Goal: Task Accomplishment & Management: Manage account settings

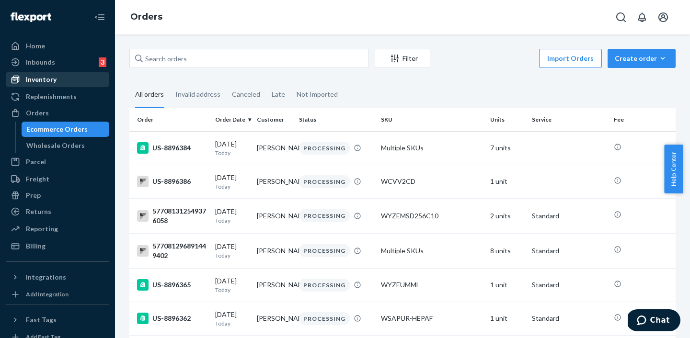
click at [58, 78] on div "Inventory" at bounding box center [58, 79] width 102 height 13
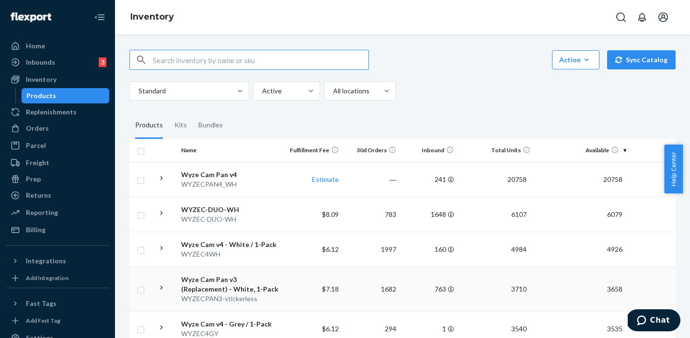
scroll to position [67, 0]
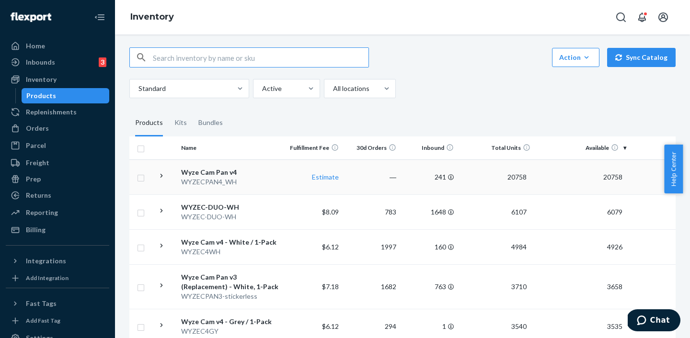
click at [218, 174] on div "Wyze Cam Pan v4" at bounding box center [231, 173] width 100 height 10
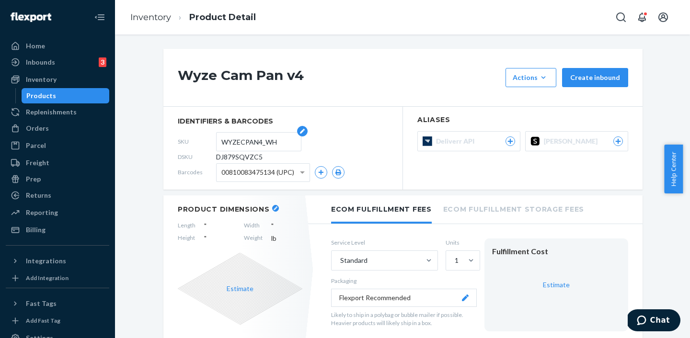
click at [257, 143] on input "WYZECPAN4_WH" at bounding box center [258, 142] width 75 height 18
click at [227, 156] on span "DJ879SQVZC5" at bounding box center [239, 157] width 46 height 10
copy span "DJ879SQVZC5"
